Goal: Task Accomplishment & Management: Complete application form

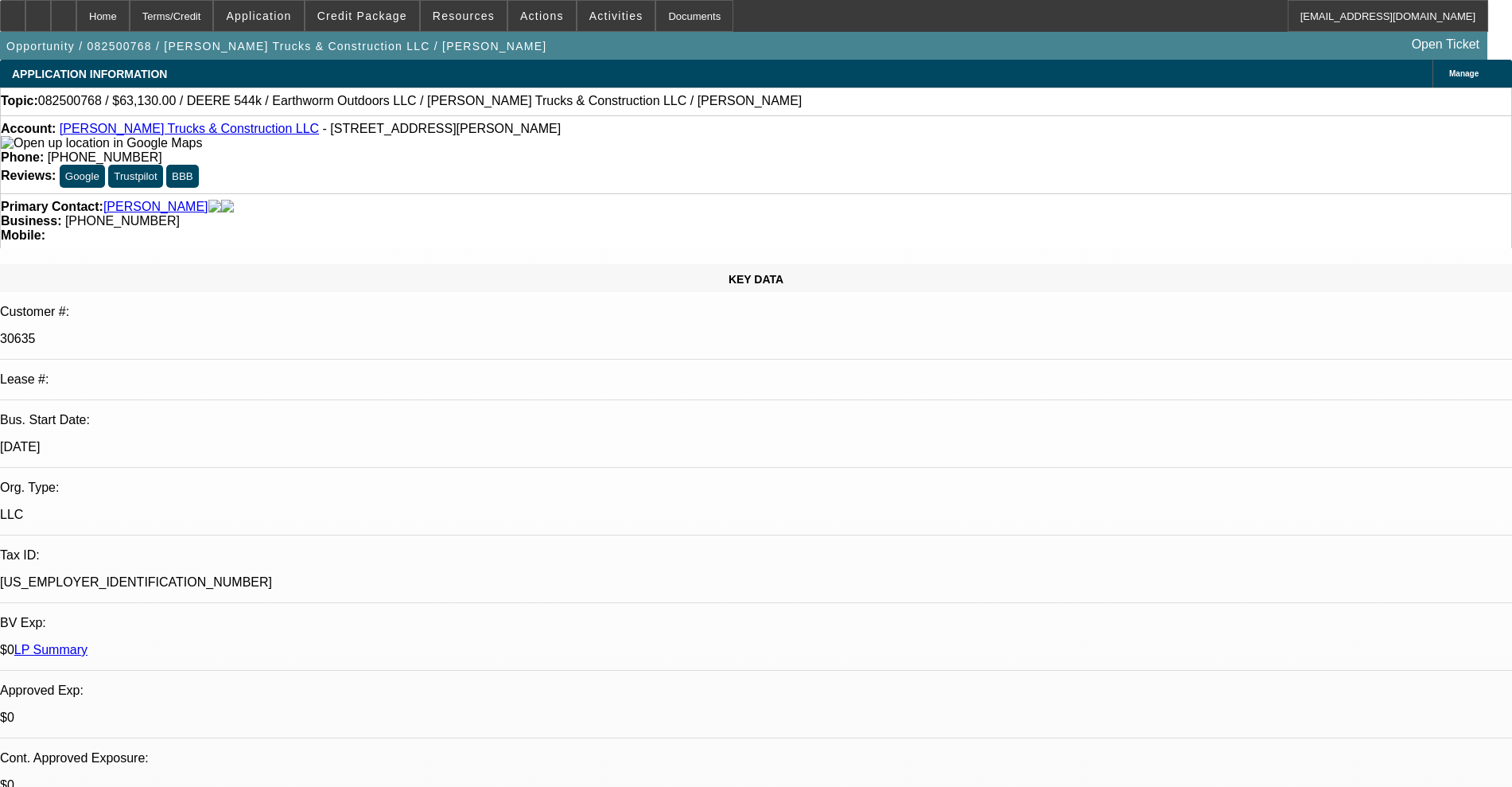
select select "0"
select select "2"
select select "0"
select select "6"
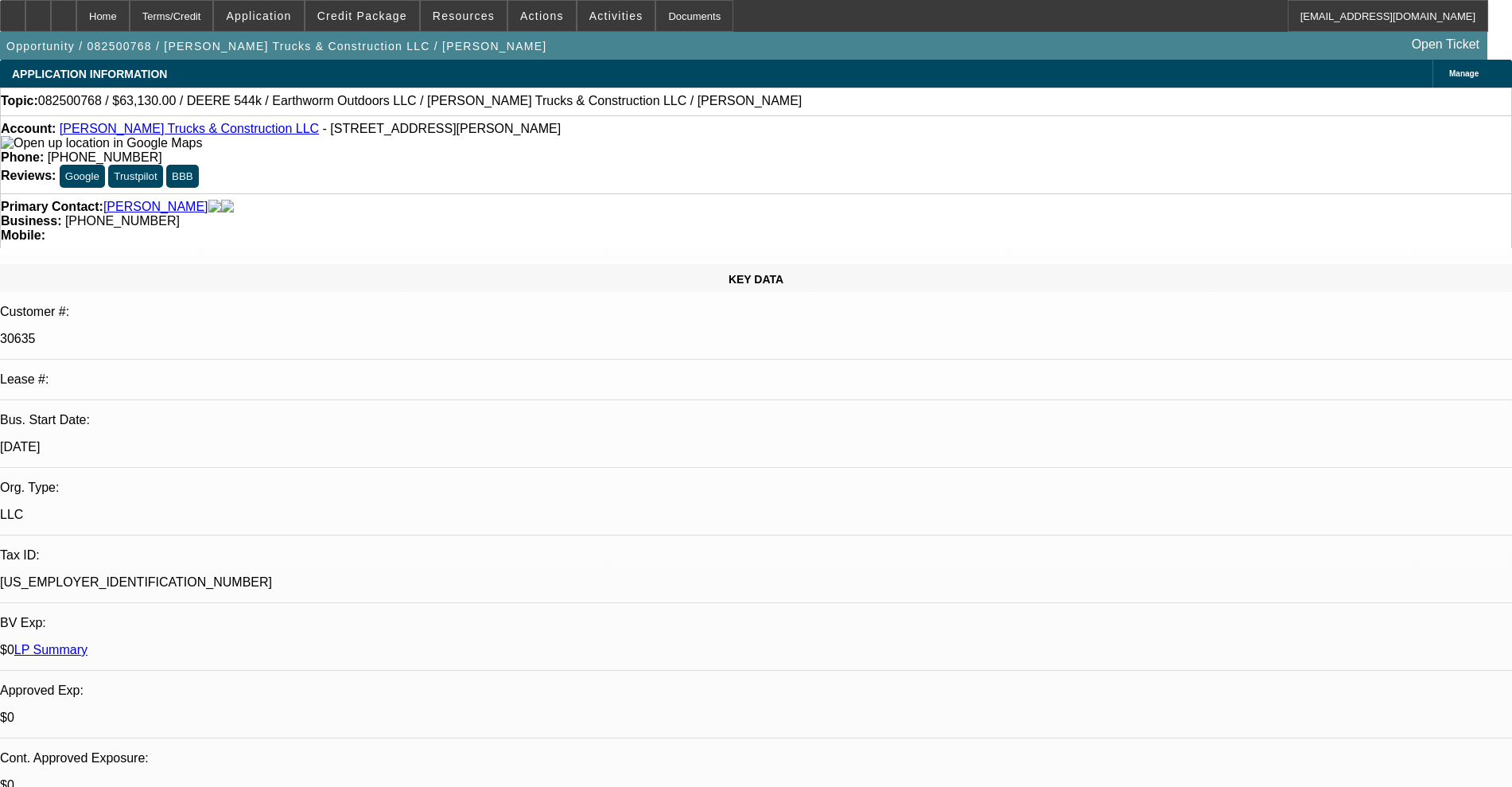
select select "0"
select select "2"
select select "0"
select select "6"
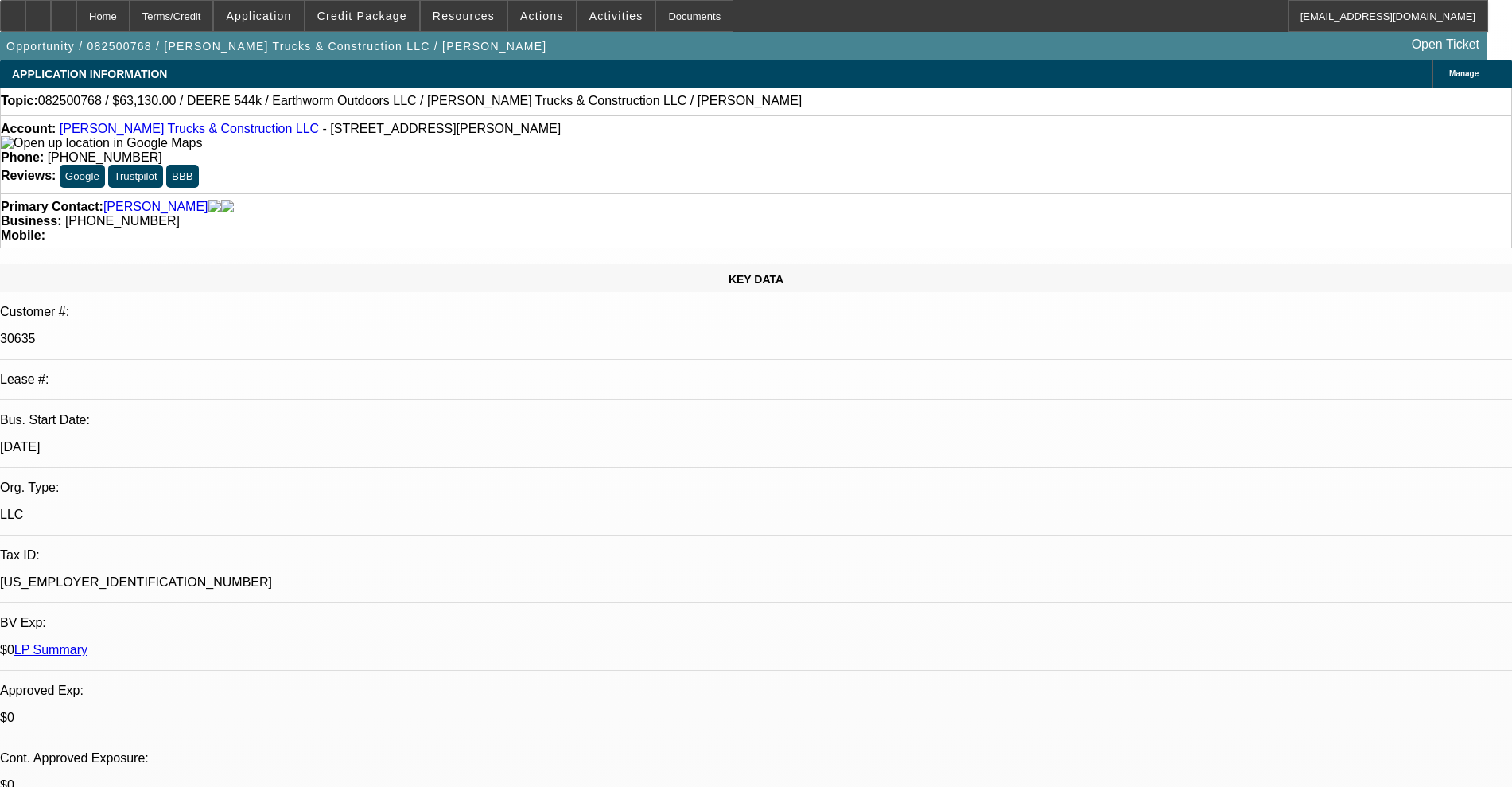
select select "0"
select select "2"
select select "0"
select select "6"
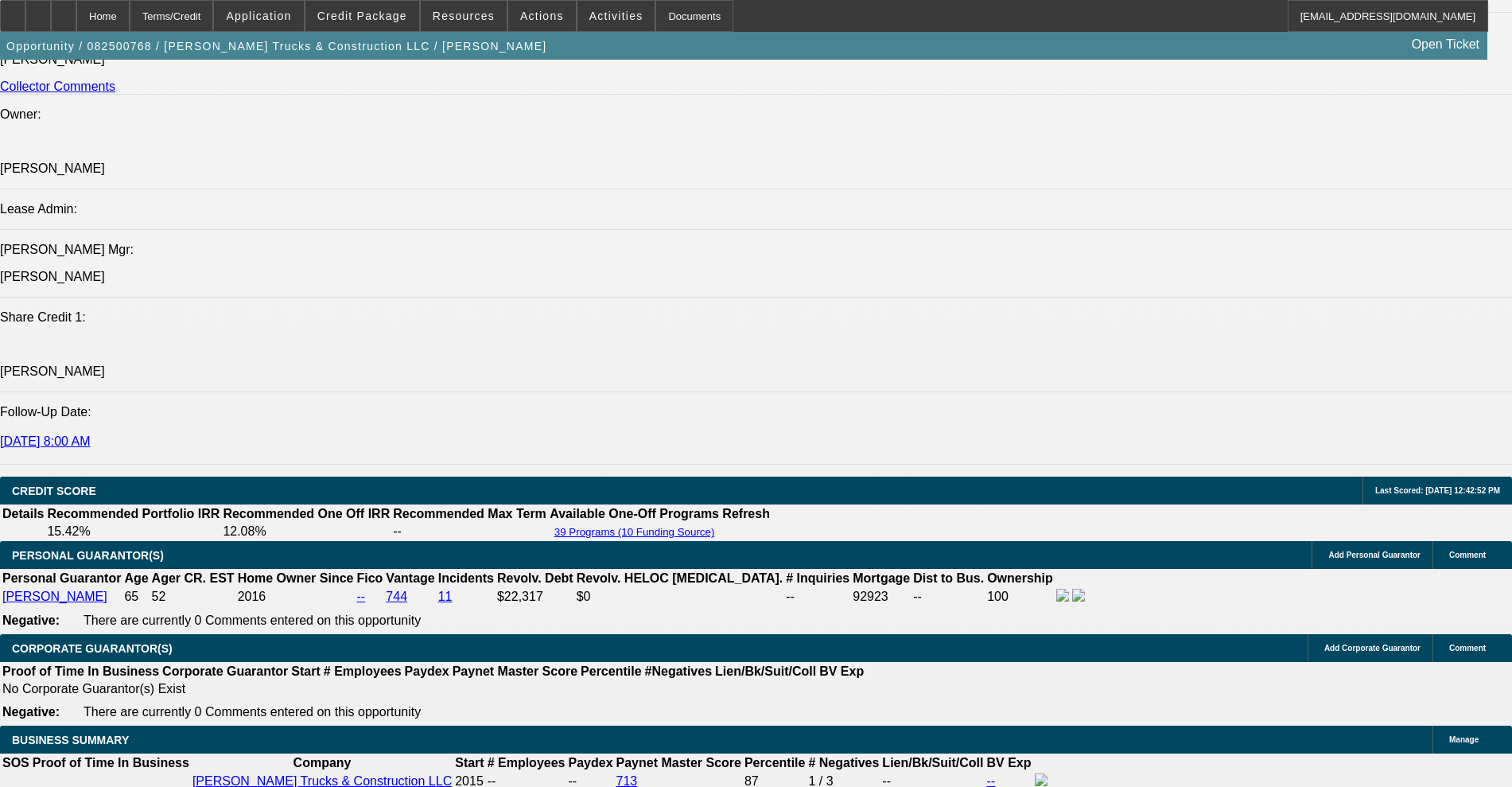
scroll to position [2380, 0]
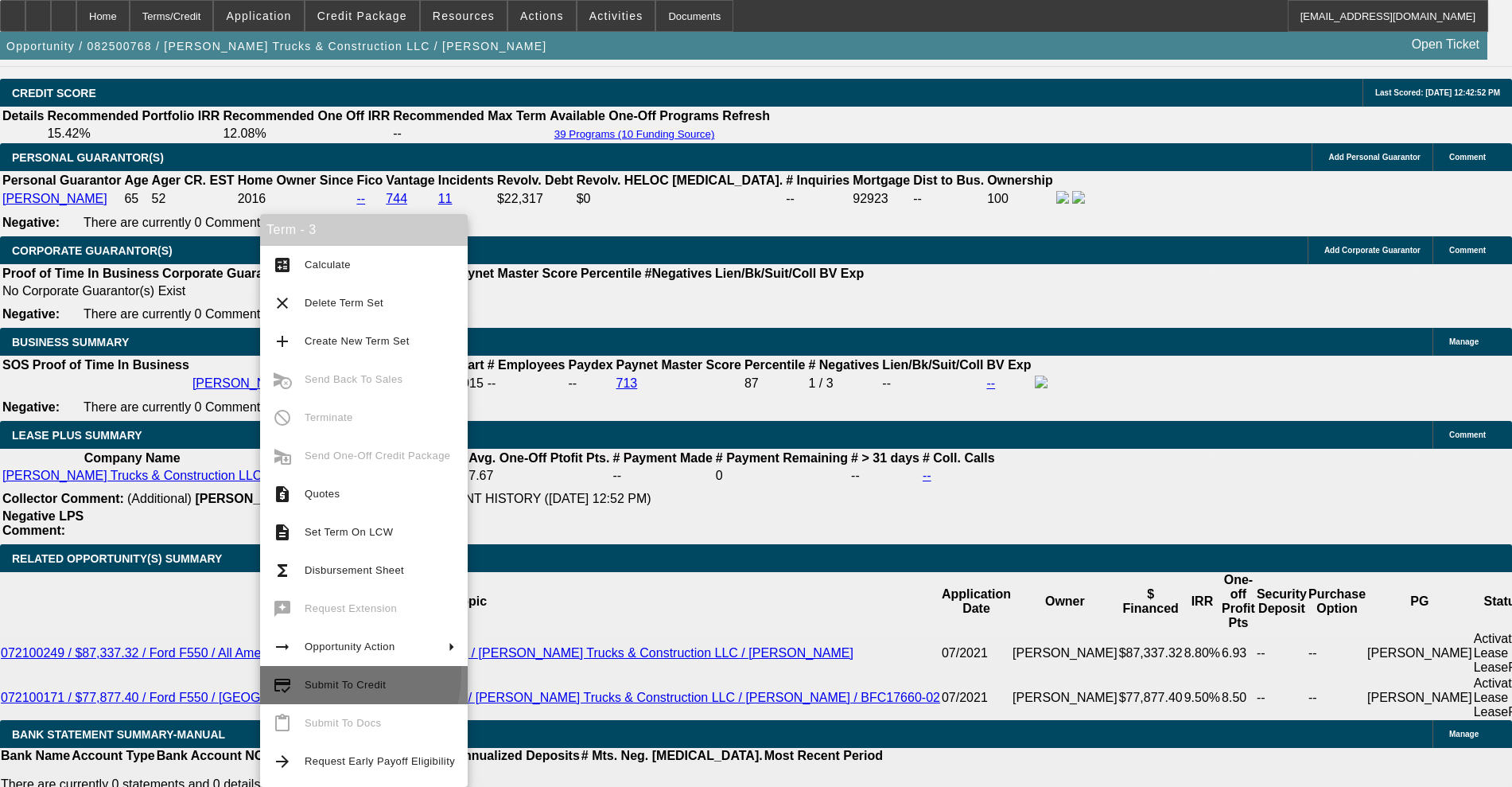
click at [325, 673] on button "credit_score Submit To Credit" at bounding box center [364, 685] width 208 height 38
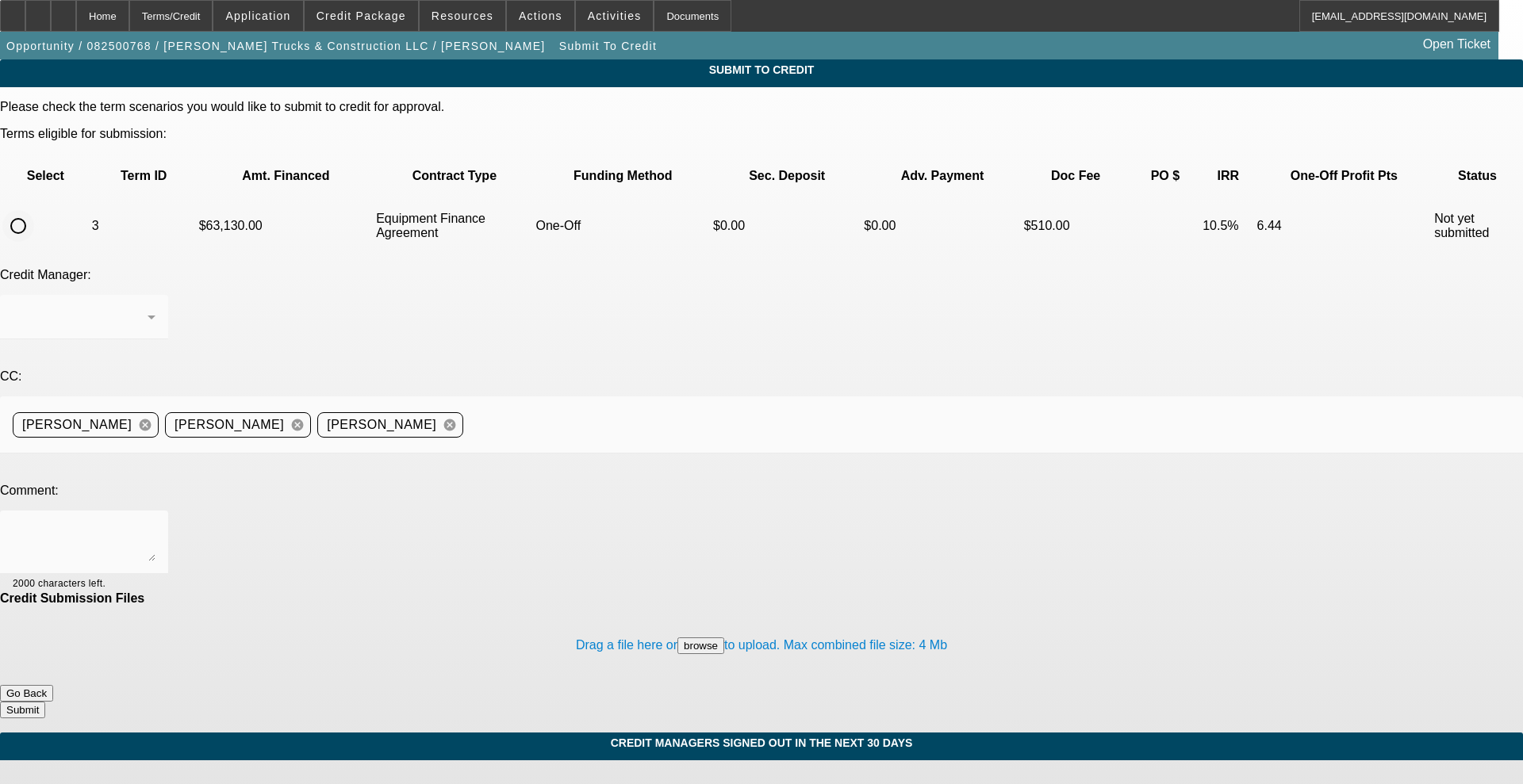
click at [34, 210] on input "radio" at bounding box center [18, 226] width 32 height 32
radio input "true"
click at [155, 510] on div at bounding box center [84, 542] width 142 height 64
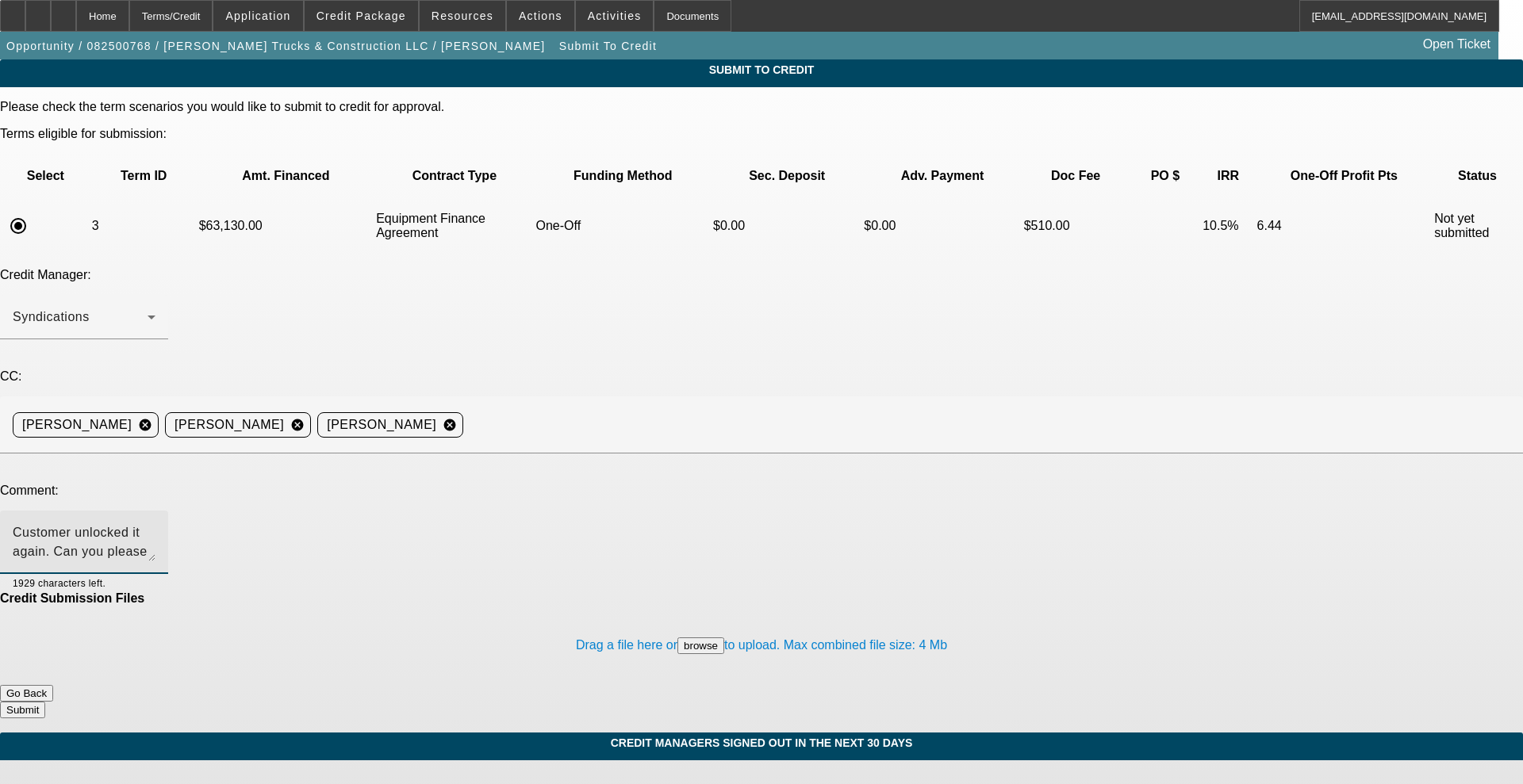
type textarea "Customer unlocked it again. Can you please send back to [GEOGRAPHIC_DATA]? Than…"
click at [45, 701] on button "Submit" at bounding box center [22, 709] width 45 height 17
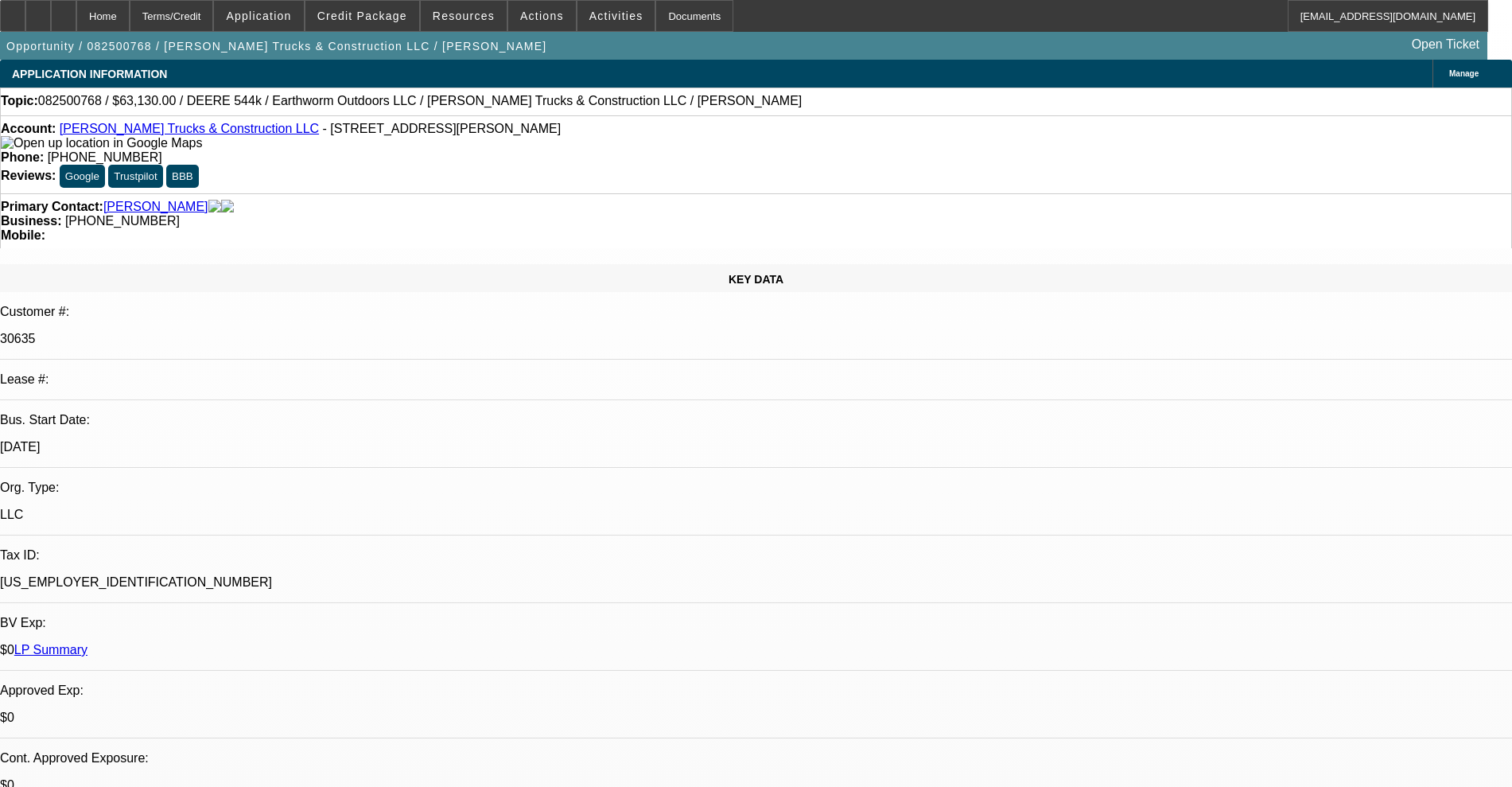
select select "0"
select select "2"
select select "0"
select select "6"
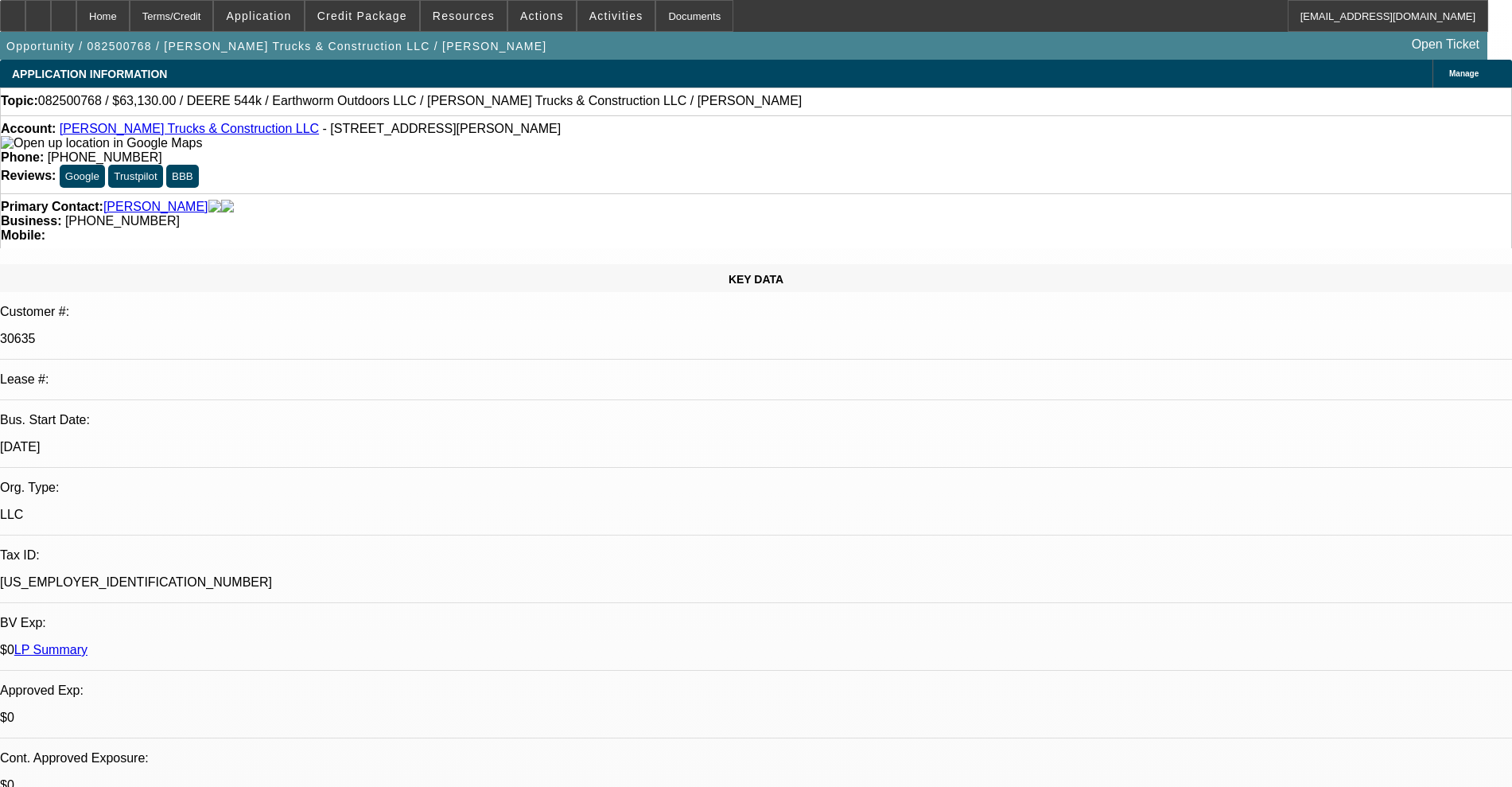
select select "0"
select select "2"
select select "0"
select select "6"
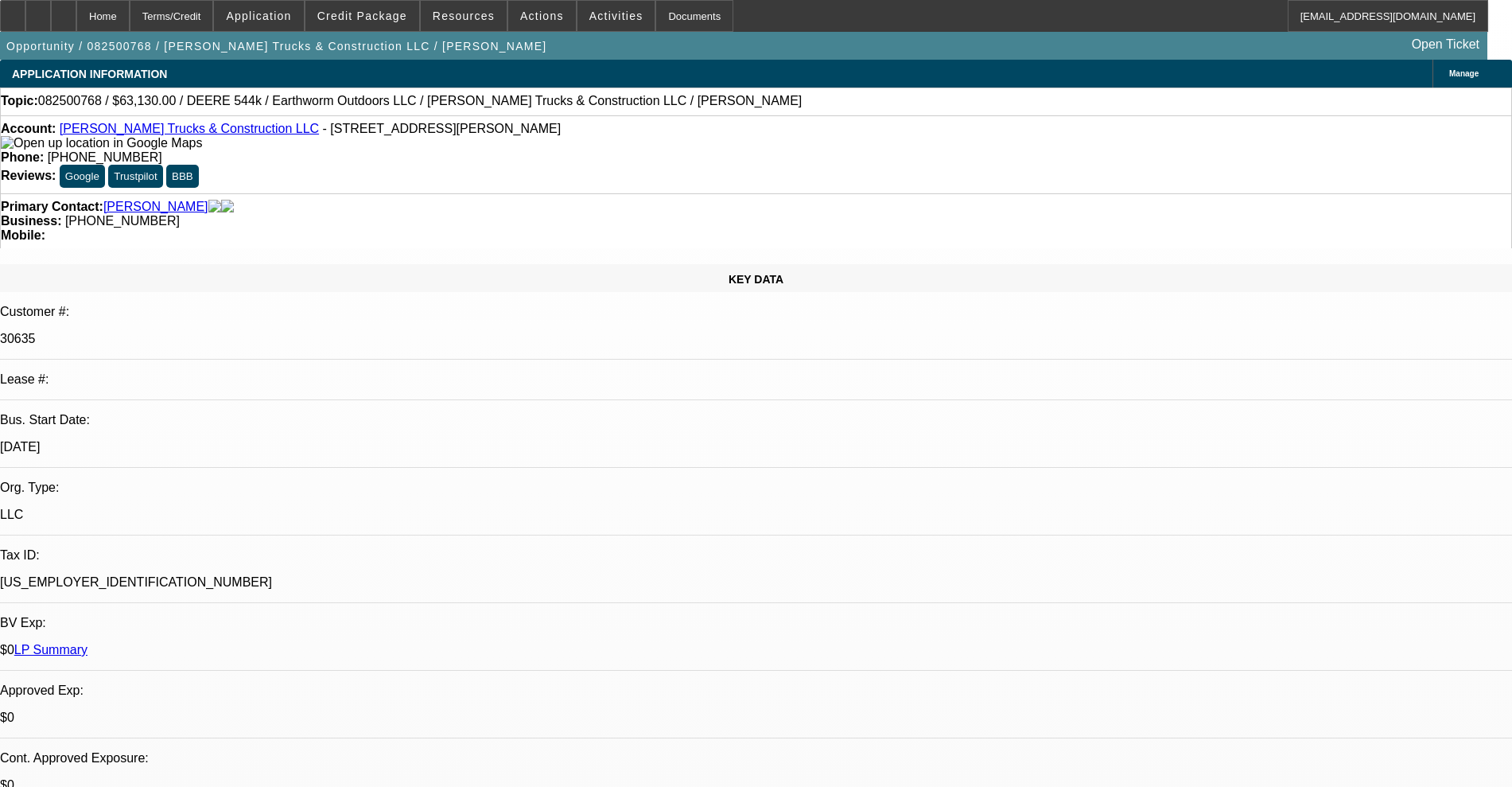
select select "0"
select select "2"
select select "0"
select select "6"
